Goal: Task Accomplishment & Management: Manage account settings

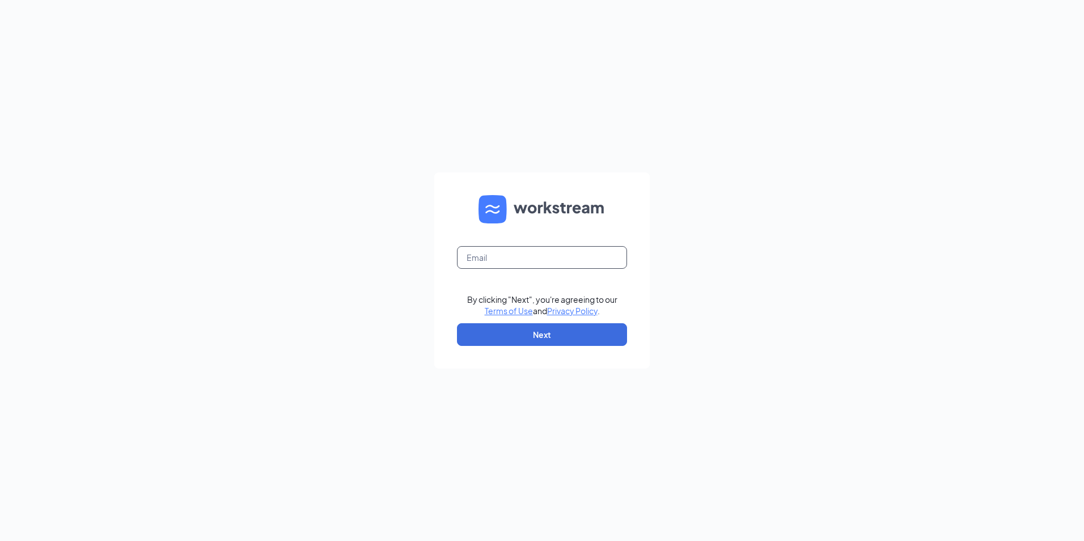
click at [604, 256] on input "text" at bounding box center [542, 257] width 170 height 23
type input "gspringfield@racksoncayenne.com"
click at [559, 334] on button "Next" at bounding box center [542, 334] width 170 height 23
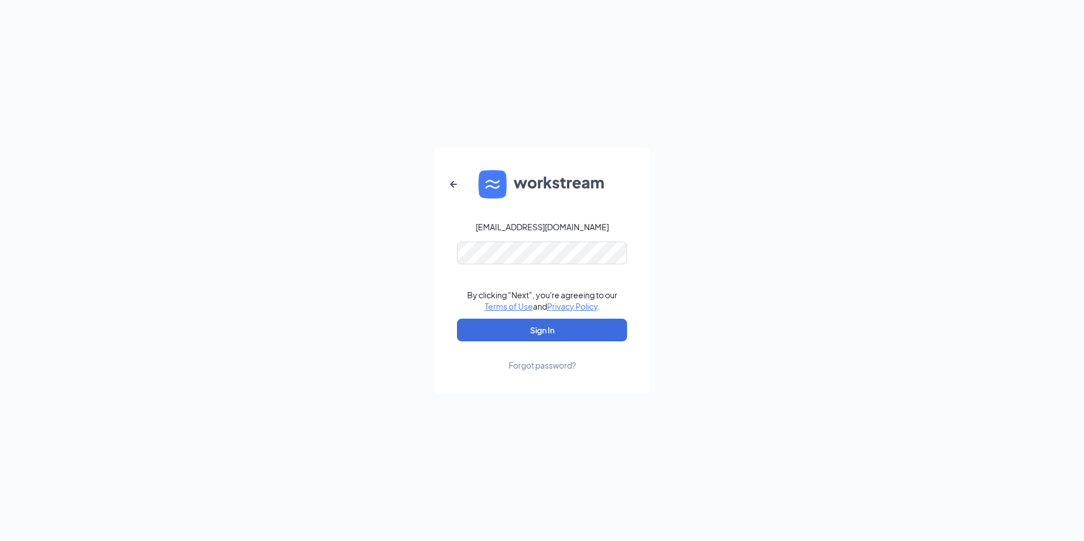
click at [561, 264] on form "gspringfield@racksoncayenne.com By clicking "Next", you're agreeing to our Term…" at bounding box center [541, 270] width 215 height 246
click at [553, 328] on button "Sign In" at bounding box center [542, 330] width 170 height 23
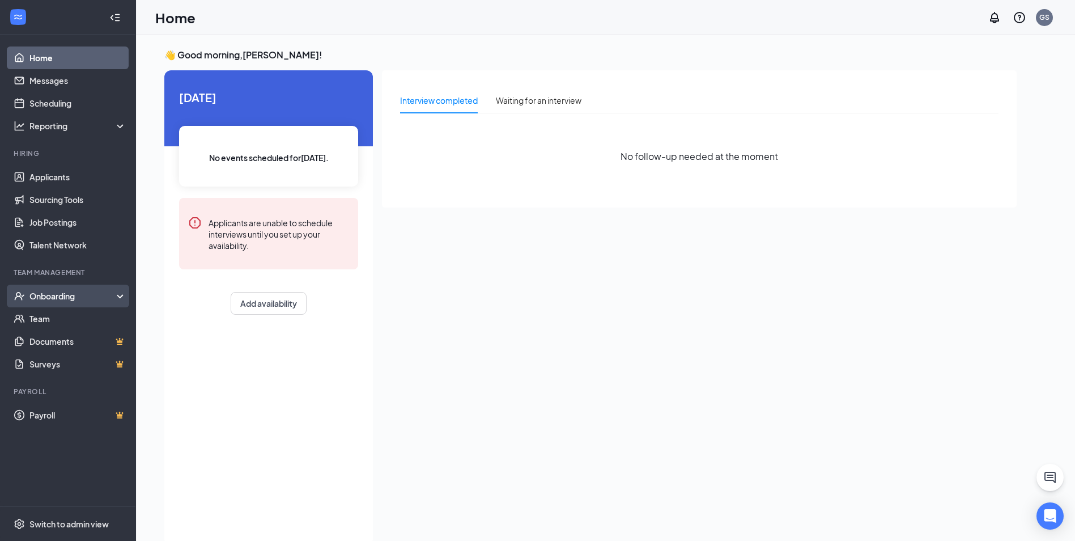
click at [95, 295] on div "Onboarding" at bounding box center [72, 295] width 87 height 11
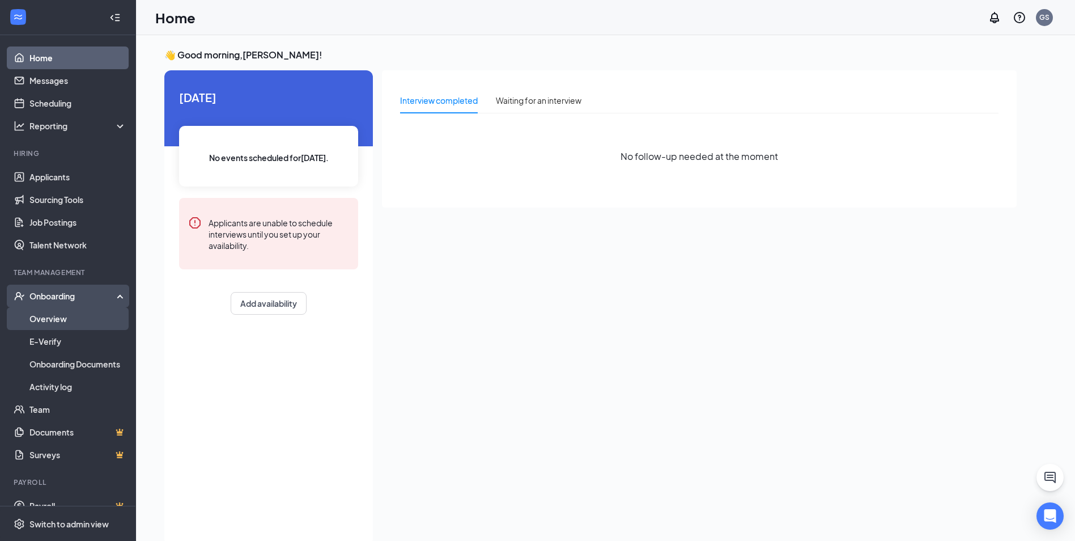
click at [75, 326] on link "Overview" at bounding box center [77, 318] width 97 height 23
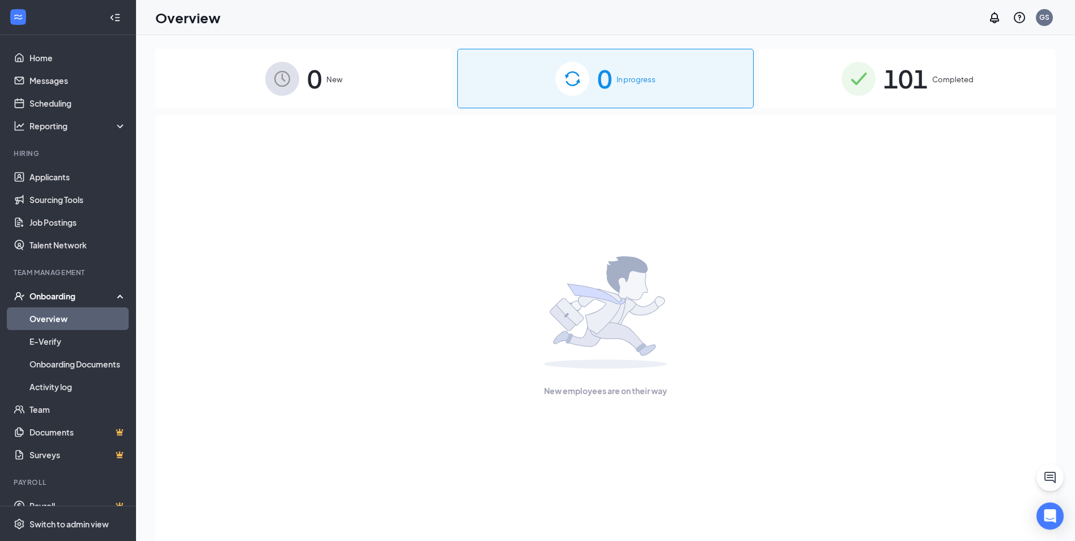
click at [870, 82] on img at bounding box center [859, 79] width 34 height 34
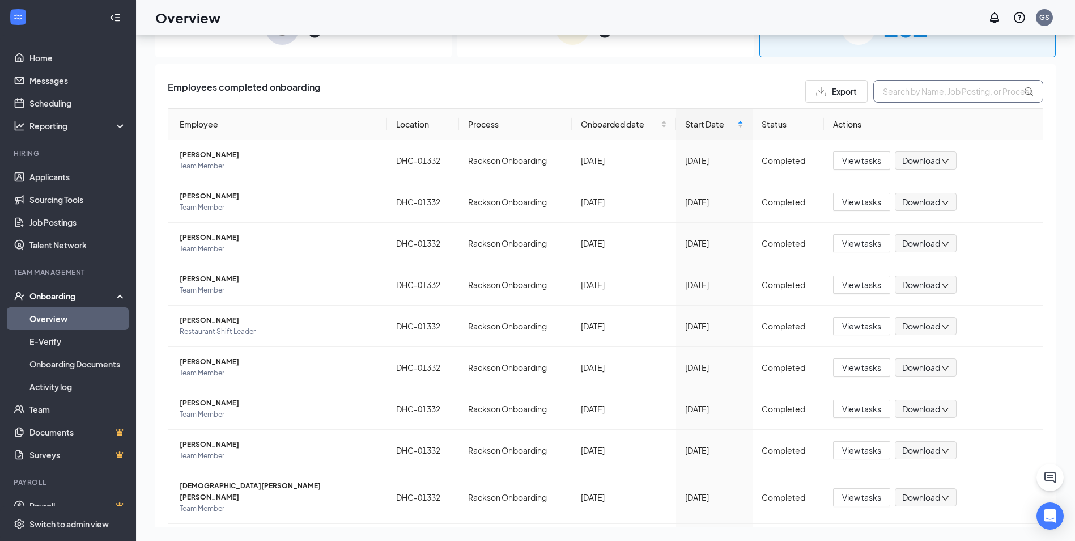
click at [899, 88] on input "text" at bounding box center [958, 91] width 170 height 23
type input "dom"
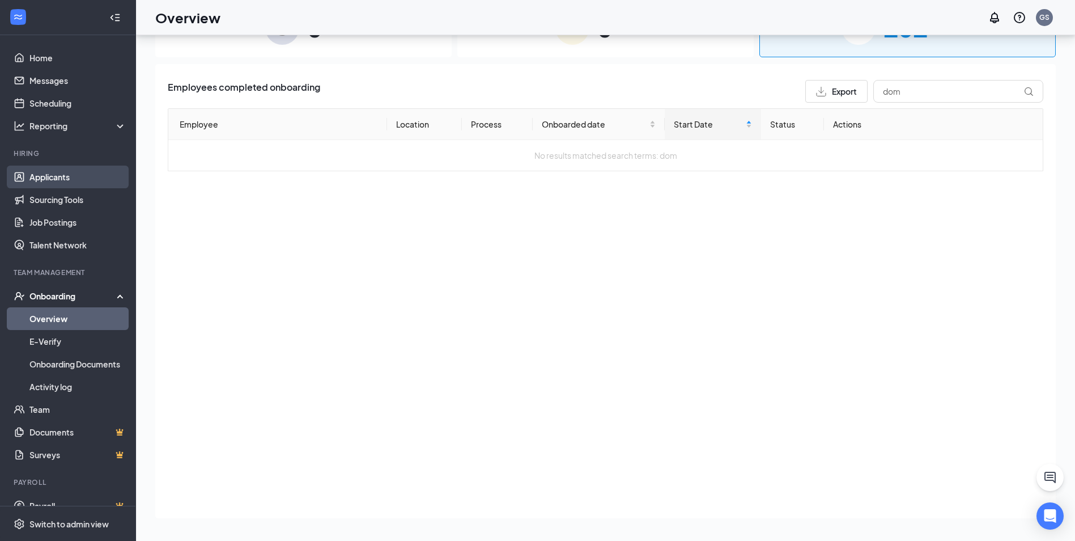
click at [40, 175] on link "Applicants" at bounding box center [77, 177] width 97 height 23
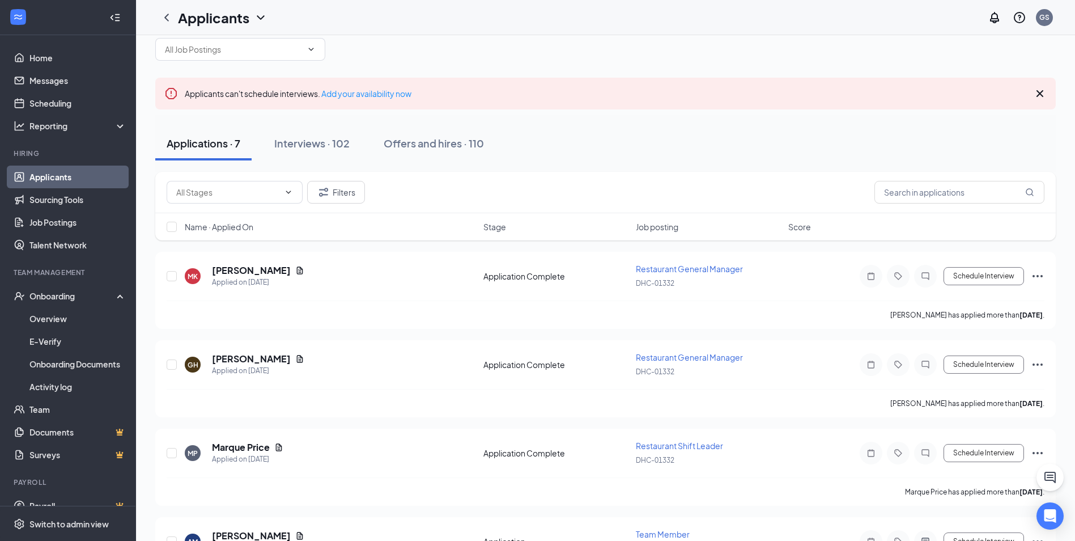
scroll to position [19, 0]
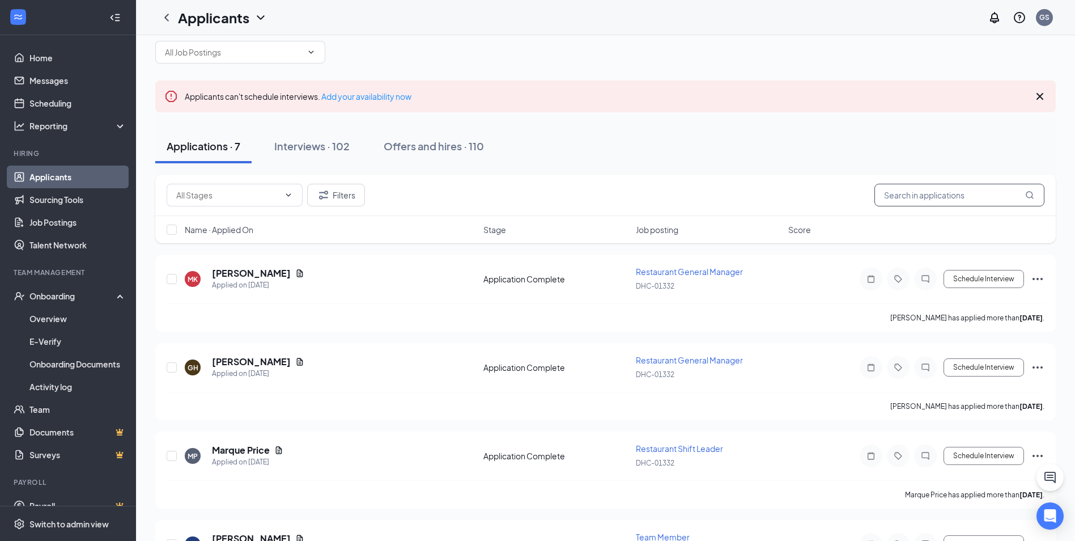
click at [897, 193] on input "text" at bounding box center [960, 195] width 170 height 23
type input "[PERSON_NAME]"
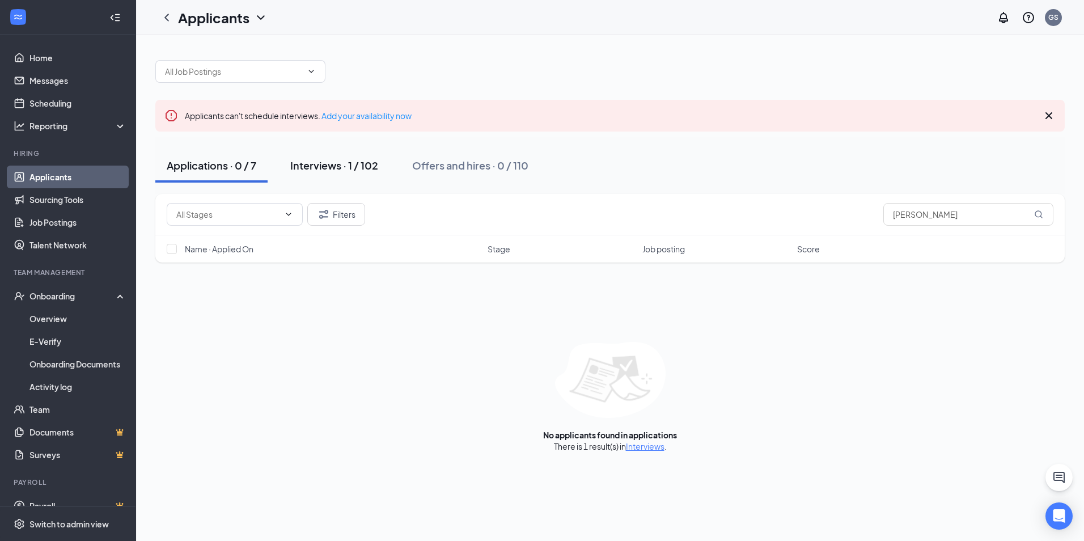
click at [339, 163] on div "Interviews · 1 / 102" at bounding box center [334, 165] width 88 height 14
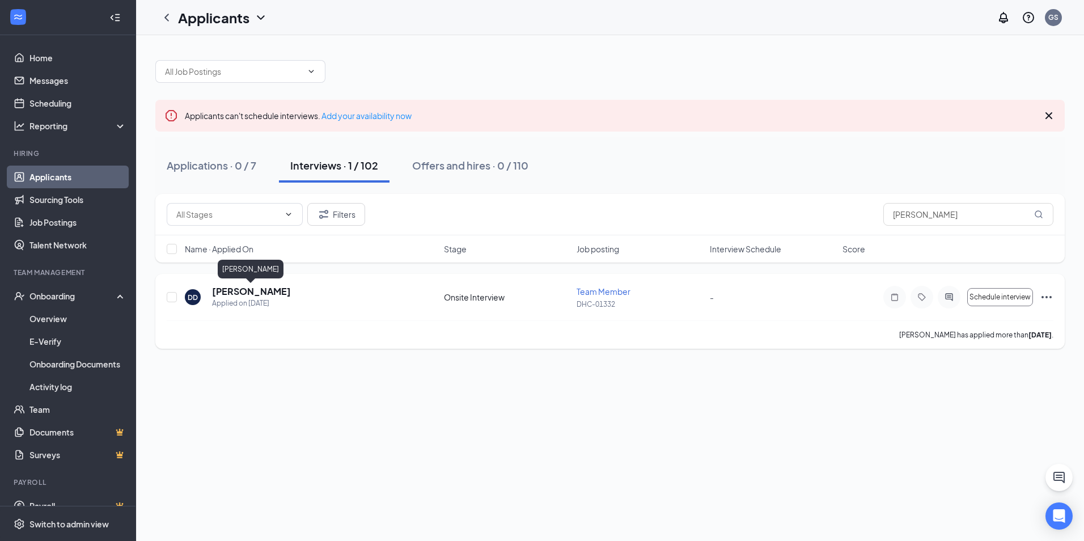
click at [273, 296] on h5 "[PERSON_NAME]" at bounding box center [251, 291] width 79 height 12
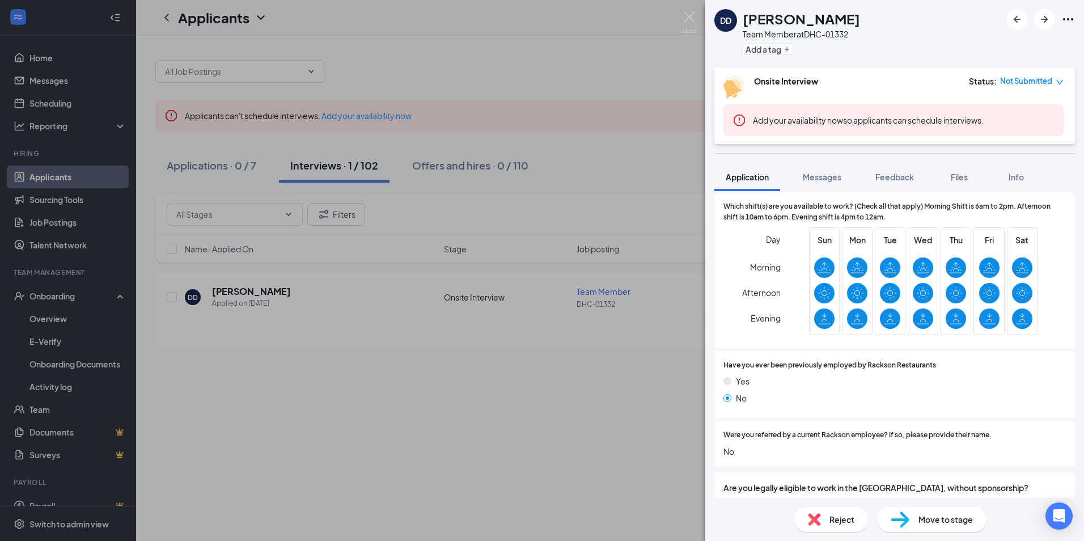
scroll to position [387, 0]
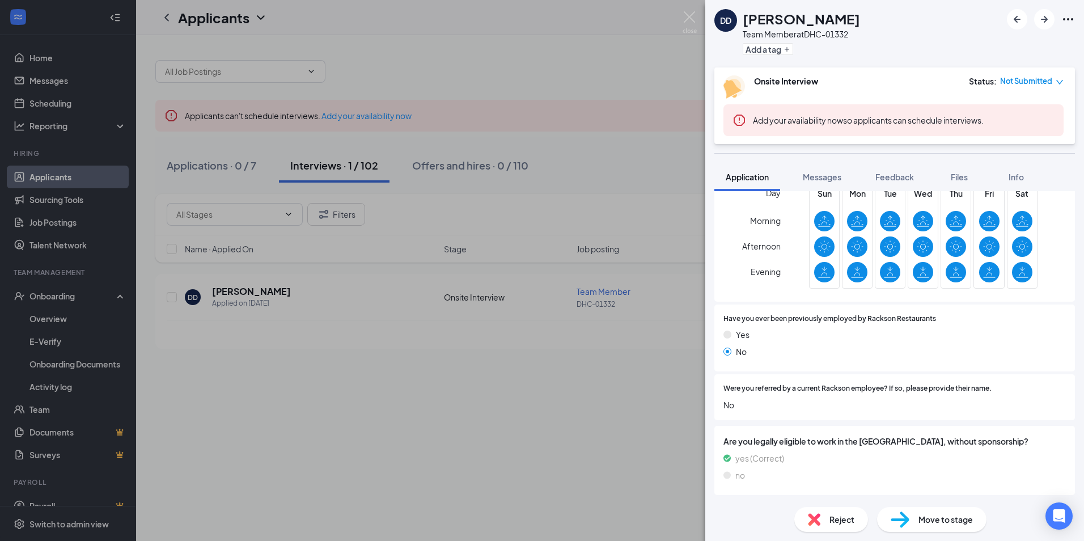
click at [697, 20] on div "DD [PERSON_NAME] Team Member at DHC-01332 Add a tag Onsite Interview Status : N…" at bounding box center [542, 270] width 1084 height 541
